Goal: Task Accomplishment & Management: Manage account settings

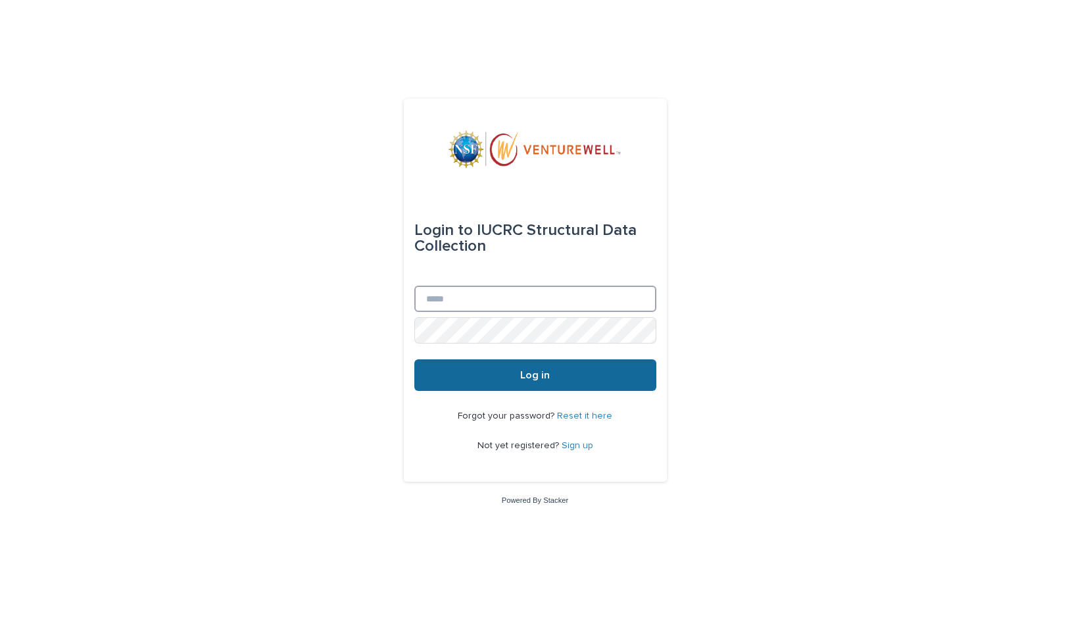
type input "**********"
click at [521, 385] on button "Log in" at bounding box center [535, 375] width 242 height 32
